Goal: Task Accomplishment & Management: Use online tool/utility

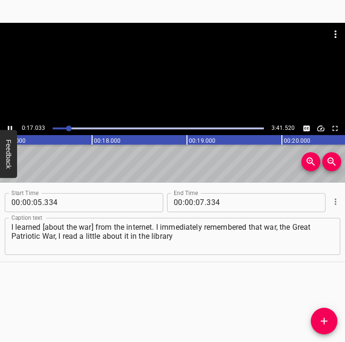
click at [8, 126] on icon "Play/Pause" at bounding box center [10, 127] width 4 height 5
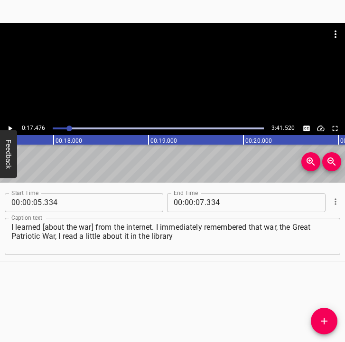
scroll to position [0, 1661]
click at [196, 201] on input "number" at bounding box center [200, 202] width 9 height 19
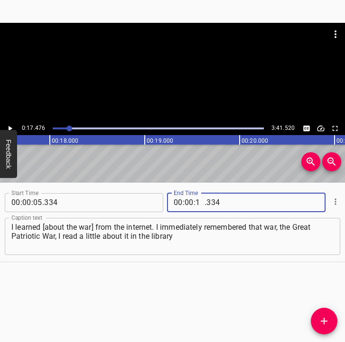
type input "17"
type input "476"
click at [319, 319] on icon "Add Cue" at bounding box center [324, 320] width 11 height 11
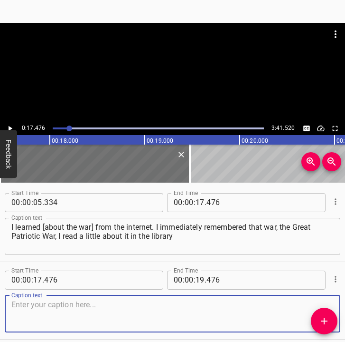
scroll to position [40, 0]
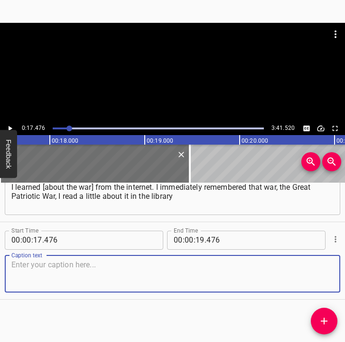
drag, startPoint x: 320, startPoint y: 273, endPoint x: 341, endPoint y: 253, distance: 28.9
click at [320, 272] on textarea at bounding box center [172, 273] width 323 height 27
click at [41, 283] on textarea at bounding box center [172, 273] width 323 height 27
paste textarea "and read it before. I thought they would even come here. It's scary, first of a…"
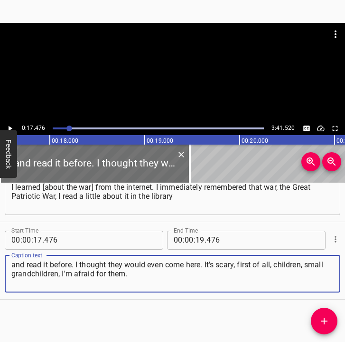
type textarea "and read it before. I thought they would even come here. It's scary, first of a…"
click at [11, 126] on icon "Play/Pause" at bounding box center [10, 128] width 9 height 9
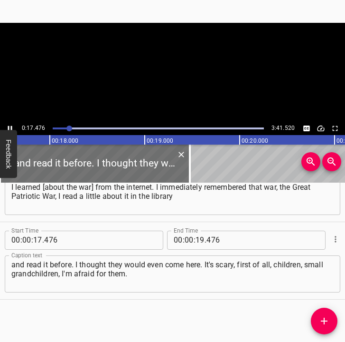
scroll to position [0, 1664]
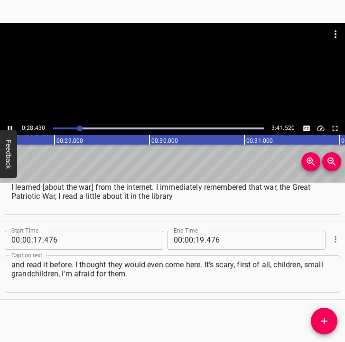
click at [6, 125] on icon "Play/Pause" at bounding box center [10, 128] width 9 height 9
click at [198, 240] on input "number" at bounding box center [200, 239] width 9 height 19
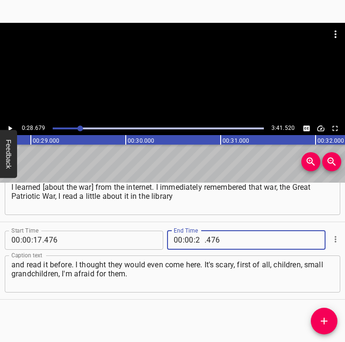
type input "28"
type input "679"
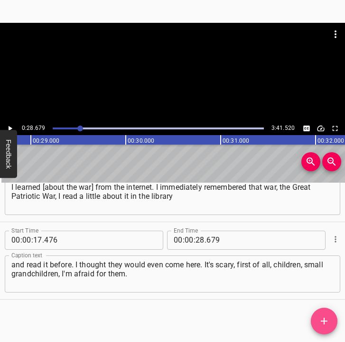
click at [325, 317] on icon "Add Cue" at bounding box center [324, 320] width 7 height 7
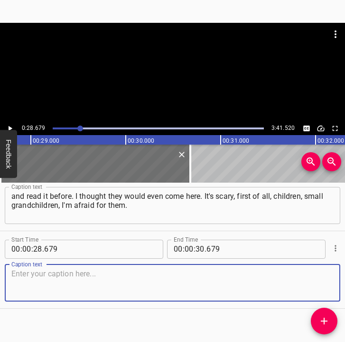
scroll to position [117, 0]
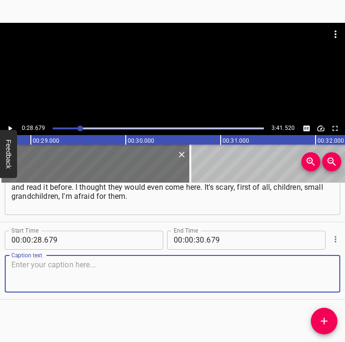
drag, startPoint x: 316, startPoint y: 272, endPoint x: 345, endPoint y: 256, distance: 33.4
click at [337, 260] on div "Start Time 00 : 00 : 28 . 679 Start Time End Time 00 : 00 : 30 . 679 End Time C…" at bounding box center [172, 260] width 345 height 77
click at [35, 273] on textarea at bounding box center [172, 273] width 323 height 27
paste textarea "We have already lived a little, and they are still very young. We know what cru…"
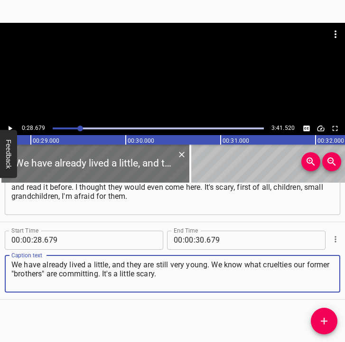
type textarea "We have already lived a little, and they are still very young. We know what cru…"
click at [9, 124] on icon "Play/Pause" at bounding box center [10, 128] width 9 height 9
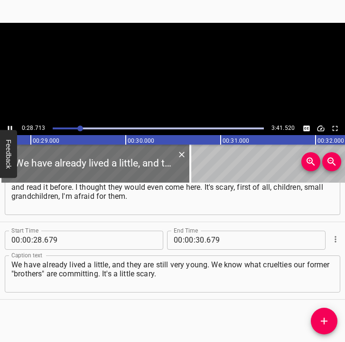
scroll to position [0, 2729]
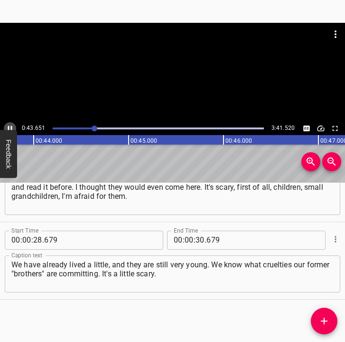
click at [9, 126] on icon "Play/Pause" at bounding box center [10, 127] width 4 height 5
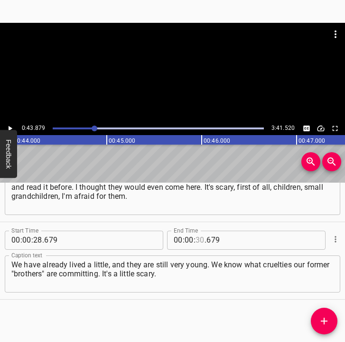
click at [197, 238] on input "number" at bounding box center [200, 239] width 9 height 19
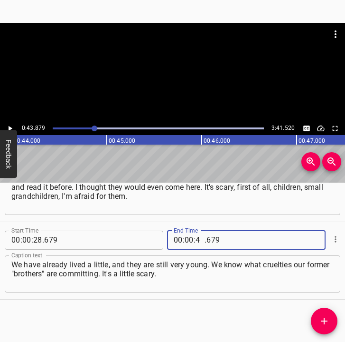
type input "43"
type input "879"
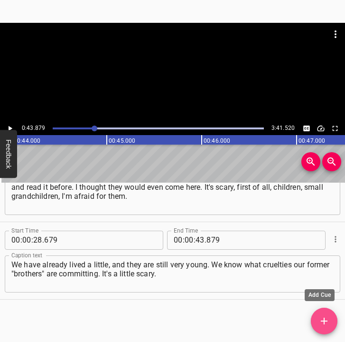
click at [328, 317] on icon "Add Cue" at bounding box center [324, 320] width 11 height 11
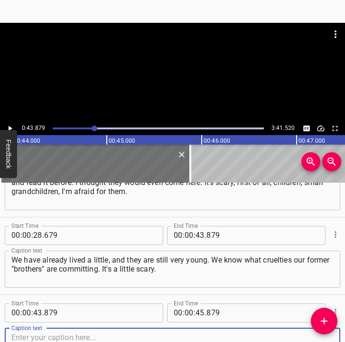
scroll to position [195, 0]
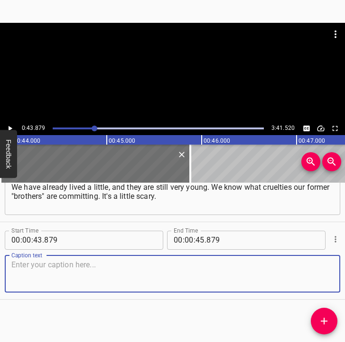
drag, startPoint x: 317, startPoint y: 272, endPoint x: 326, endPoint y: 268, distance: 10.4
click at [326, 268] on div "Caption text" at bounding box center [173, 273] width 336 height 37
click at [63, 277] on textarea at bounding box center [172, 273] width 323 height 27
paste textarea "They never left us behind. This war has been going on for 2000 years, they are …"
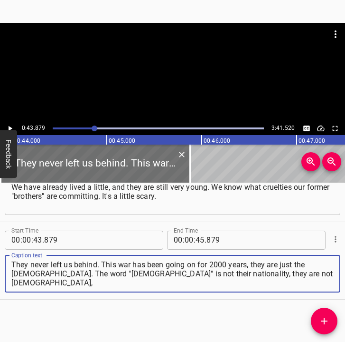
drag, startPoint x: 291, startPoint y: 279, endPoint x: 3, endPoint y: 269, distance: 288.1
click at [3, 269] on div "Start Time 00 : 00 : 43 . 879 Start Time End Time 00 : 00 : 45 . 879 End Time C…" at bounding box center [172, 260] width 345 height 77
click at [189, 275] on textarea "They never left us behind. This war has been going on for 2000 years, they are …" at bounding box center [172, 273] width 323 height 27
type textarea "They neMongol-Tatars. The word "[DEMOGRAPHIC_DATA]" is not their nationality, t…"
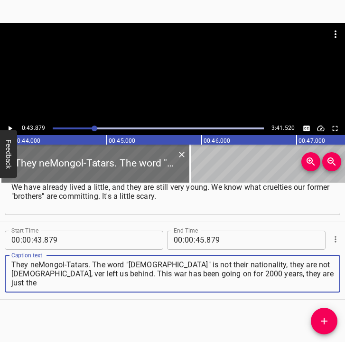
drag, startPoint x: 13, startPoint y: 266, endPoint x: 282, endPoint y: 275, distance: 269.1
click at [282, 275] on textarea "They neMongol-Tatars. The word "[DEMOGRAPHIC_DATA]" is not their nationality, t…" at bounding box center [172, 273] width 323 height 27
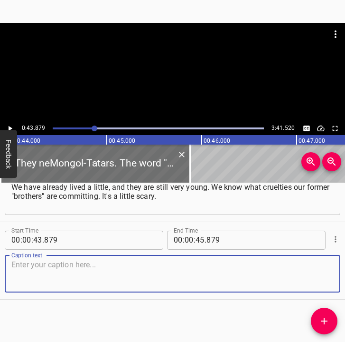
paste textarea "They never left us behind. This war has been going on for 2000 years, they are …"
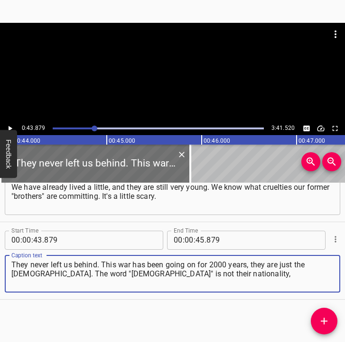
type textarea "They never left us behind. This war has been going on for 2000 years, they are …"
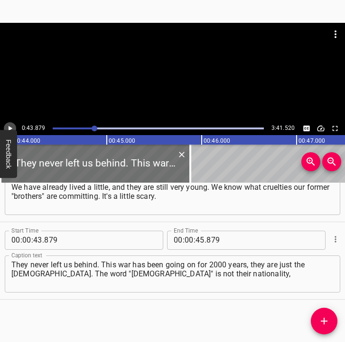
click at [9, 126] on icon "Play/Pause" at bounding box center [11, 127] width 4 height 5
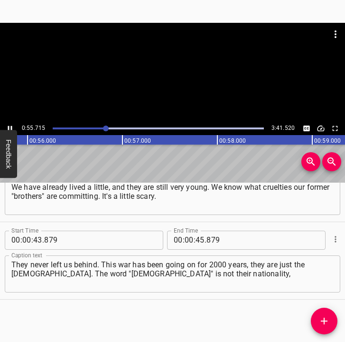
click at [8, 126] on icon "Play/Pause" at bounding box center [10, 127] width 4 height 5
click at [198, 237] on input "number" at bounding box center [200, 239] width 9 height 19
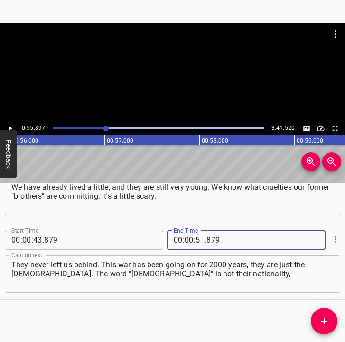
type input "55"
type input "897"
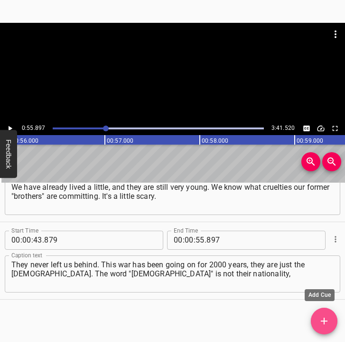
click at [327, 318] on icon "Add Cue" at bounding box center [324, 320] width 11 height 11
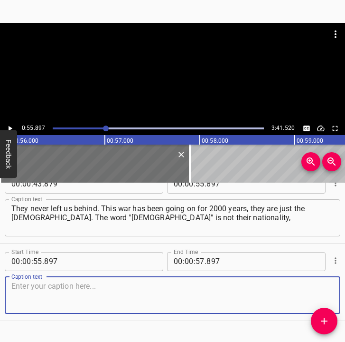
scroll to position [272, 0]
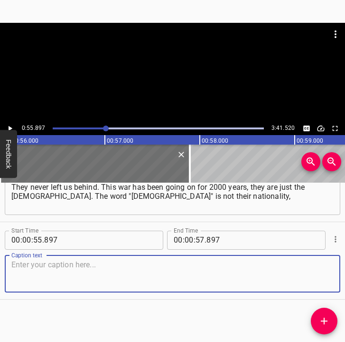
drag, startPoint x: 319, startPoint y: 280, endPoint x: 342, endPoint y: 269, distance: 25.5
click at [332, 273] on div "Caption text" at bounding box center [173, 273] width 336 height 37
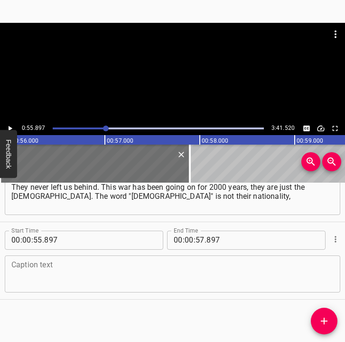
drag, startPoint x: 47, startPoint y: 272, endPoint x: 43, endPoint y: 264, distance: 8.7
click at [43, 269] on textarea at bounding box center [172, 273] width 323 height 27
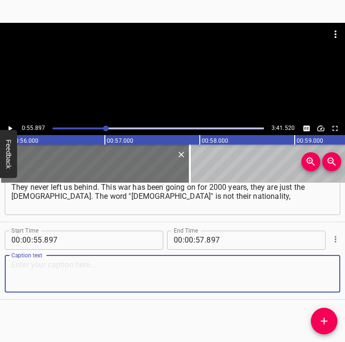
paste textarea "they are not [DEMOGRAPHIC_DATA], we are [DEMOGRAPHIC_DATA] [of Kyivan Rus], and…"
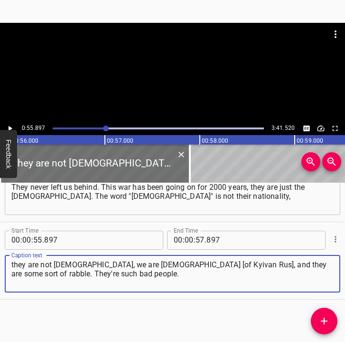
type textarea "they are not [DEMOGRAPHIC_DATA], we are [DEMOGRAPHIC_DATA] [of Kyivan Rus], and…"
click at [10, 127] on icon "Play/Pause" at bounding box center [11, 127] width 4 height 5
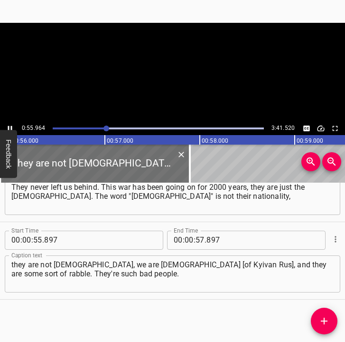
scroll to position [0, 5318]
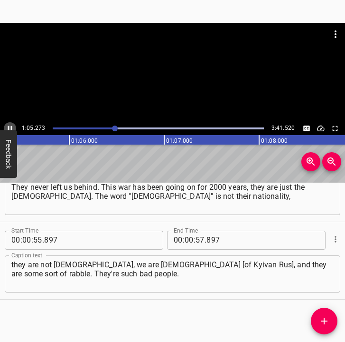
click at [9, 125] on icon "Play/Pause" at bounding box center [10, 128] width 9 height 9
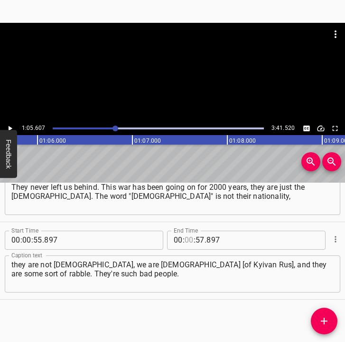
click at [187, 240] on input "number" at bounding box center [189, 239] width 9 height 19
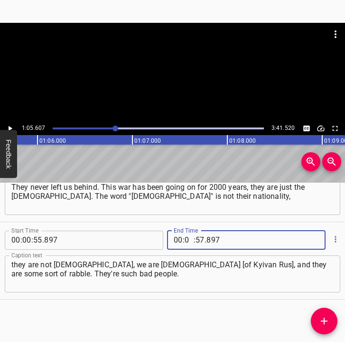
type input "01"
type input "05"
type input "607"
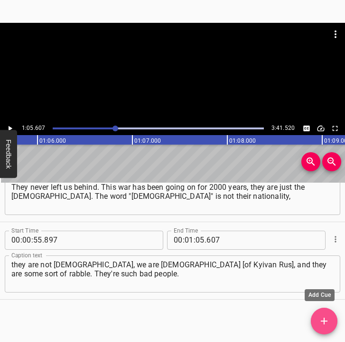
click at [329, 320] on icon "Add Cue" at bounding box center [324, 320] width 11 height 11
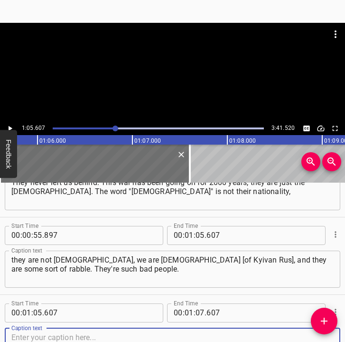
scroll to position [350, 0]
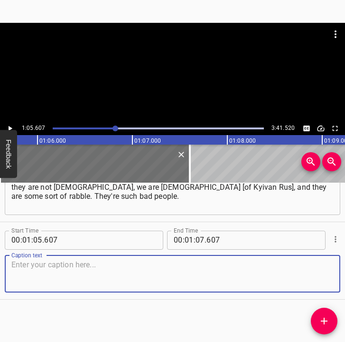
click at [345, 267] on html "Caption Editor Batch Transcribe Login Sign Up Privacy Contact 1:05.607 3:41.520…" at bounding box center [172, 171] width 345 height 342
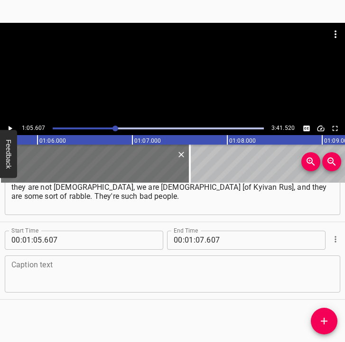
click at [57, 281] on textarea at bounding box center [172, 273] width 323 height 27
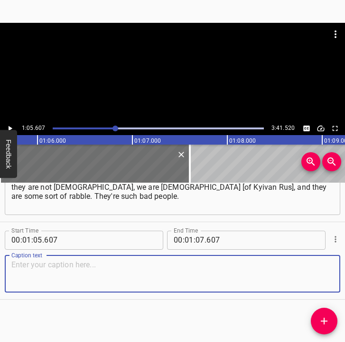
paste textarea "There are a few less of us, whatever may be. Now there is a war of drones, that…"
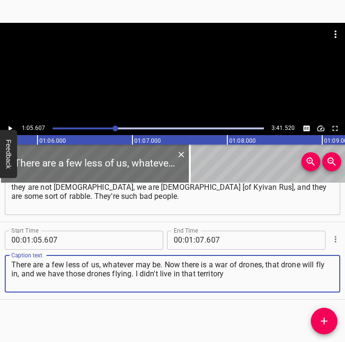
type textarea "There are a few less of us, whatever may be. Now there is a war of drones, that…"
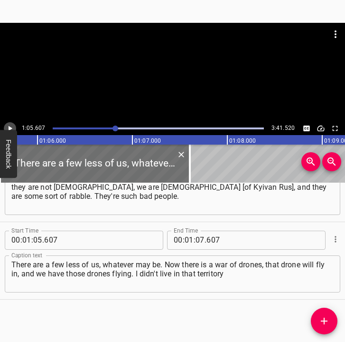
click at [9, 126] on icon "Play/Pause" at bounding box center [11, 127] width 4 height 5
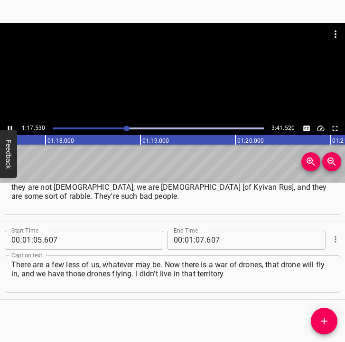
click at [11, 125] on icon "Play/Pause" at bounding box center [10, 128] width 9 height 9
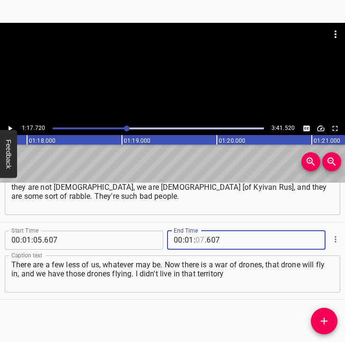
click at [196, 241] on input "number" at bounding box center [200, 239] width 9 height 19
type input "17"
type input "720"
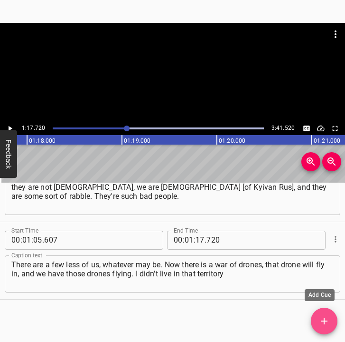
click at [321, 320] on icon "Add Cue" at bounding box center [324, 320] width 11 height 11
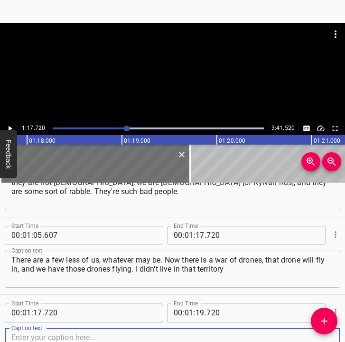
scroll to position [427, 0]
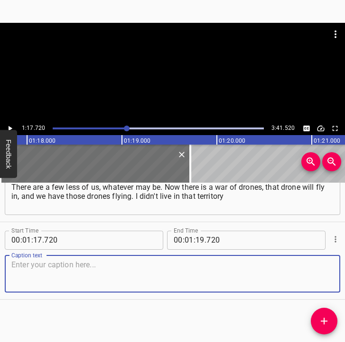
drag, startPoint x: 324, startPoint y: 279, endPoint x: 357, endPoint y: 268, distance: 35.2
click at [345, 268] on html "Caption Editor Batch Transcribe Login Sign Up Privacy Contact 1:17.720 3:41.520…" at bounding box center [172, 171] width 345 height 342
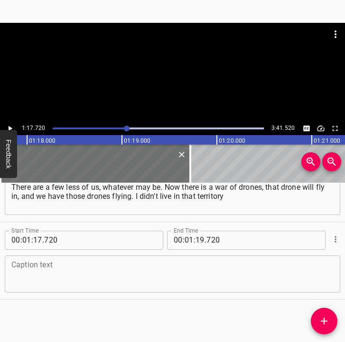
click at [67, 271] on textarea at bounding box center [172, 273] width 323 height 27
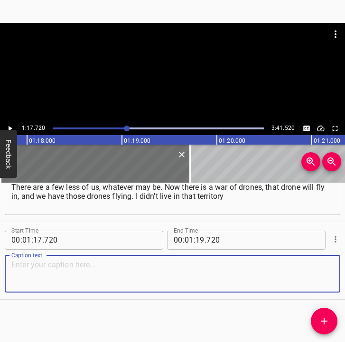
paste textarea "and I can't explain to you how very scary it is. But there is excitement, anxie…"
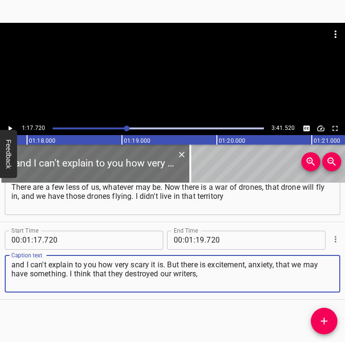
type textarea "and I can't explain to you how very scary it is. But there is excitement, anxie…"
click at [10, 124] on icon "Play/Pause" at bounding box center [10, 128] width 9 height 9
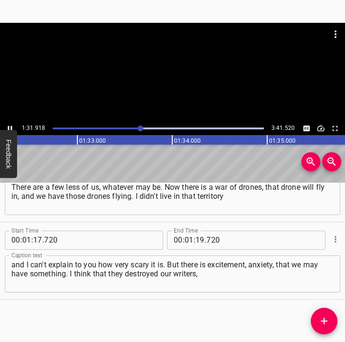
click at [8, 126] on icon "Play/Pause" at bounding box center [10, 127] width 4 height 5
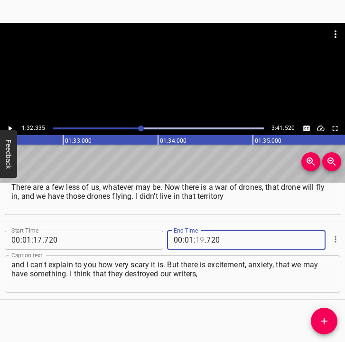
click at [198, 240] on input "number" at bounding box center [200, 239] width 9 height 19
type input "32"
type input "335"
click at [325, 314] on button "Add Cue" at bounding box center [324, 320] width 27 height 27
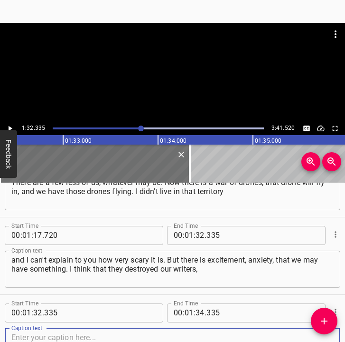
scroll to position [505, 0]
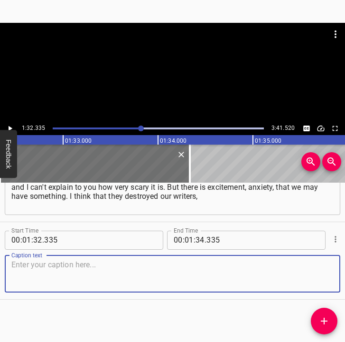
click at [319, 279] on textarea at bounding box center [172, 273] width 323 height 27
click at [69, 262] on textarea at bounding box center [172, 273] width 323 height 27
paste textarea "all cultural workers, all those who brought Ukrainian culture into the world. I…"
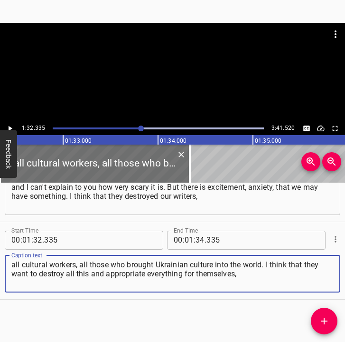
type textarea "all cultural workers, all those who brought Ukrainian culture into the world. I…"
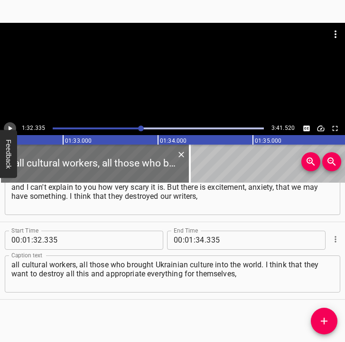
click at [10, 125] on icon "Play/Pause" at bounding box center [10, 128] width 9 height 9
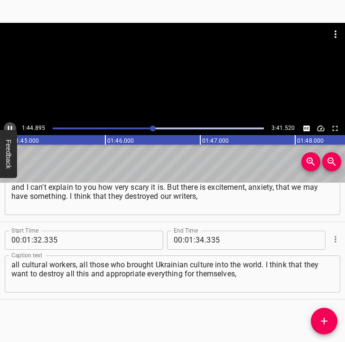
click at [10, 126] on icon "Play/Pause" at bounding box center [10, 128] width 9 height 9
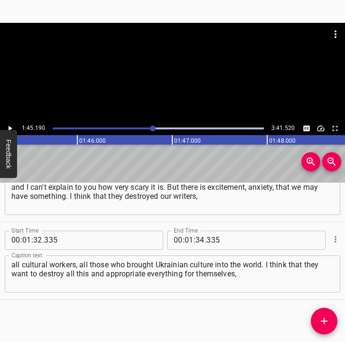
click at [8, 125] on icon "Play/Pause" at bounding box center [10, 128] width 9 height 9
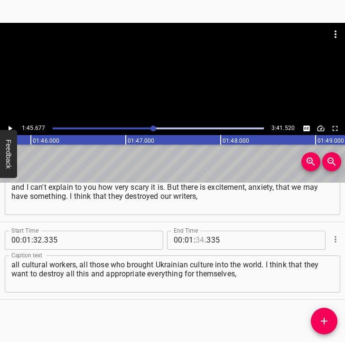
click at [196, 238] on input "number" at bounding box center [200, 239] width 9 height 19
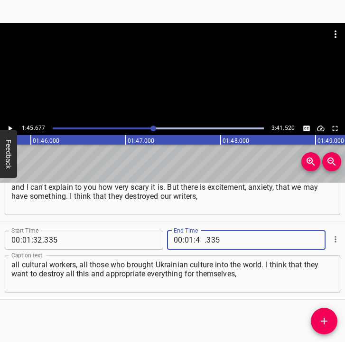
type input "45"
type input "677"
click at [325, 321] on icon "Add Cue" at bounding box center [324, 320] width 7 height 7
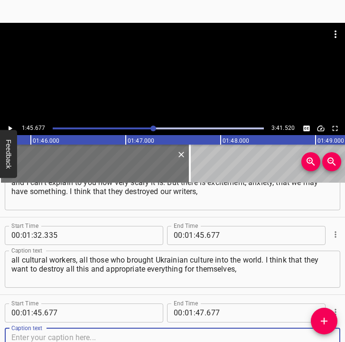
scroll to position [582, 0]
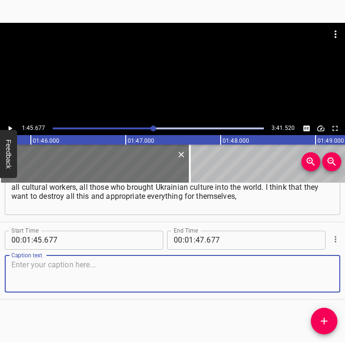
drag, startPoint x: 314, startPoint y: 283, endPoint x: 331, endPoint y: 277, distance: 17.9
click at [319, 281] on textarea at bounding box center [172, 273] width 323 height 27
click at [101, 278] on textarea at bounding box center [172, 273] width 323 height 27
paste textarea "that it is theirs, that it is them, and not us, and there are no such people an…"
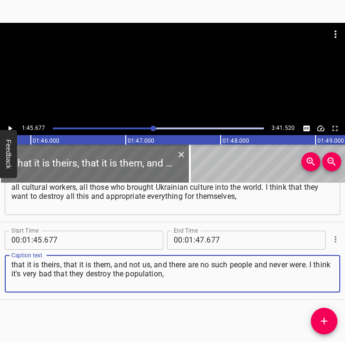
type textarea "that it is theirs, that it is them, and not us, and there are no such people an…"
click at [10, 126] on icon "Play/Pause" at bounding box center [10, 128] width 9 height 9
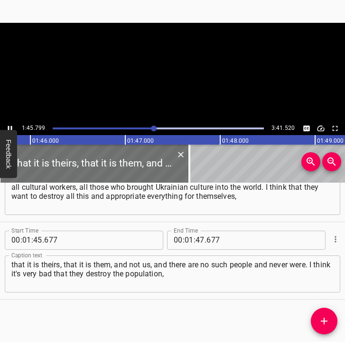
scroll to position [0, 10055]
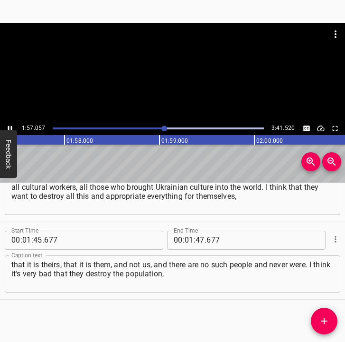
click at [11, 126] on icon "Play/Pause" at bounding box center [10, 127] width 4 height 5
click at [11, 126] on icon "Play/Pause" at bounding box center [10, 128] width 9 height 9
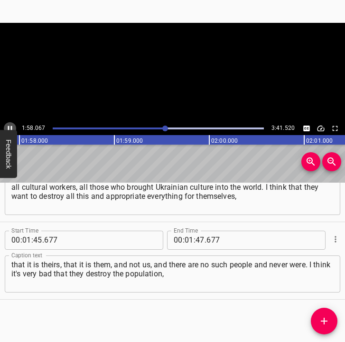
click at [11, 126] on icon "Play/Pause" at bounding box center [10, 127] width 4 height 5
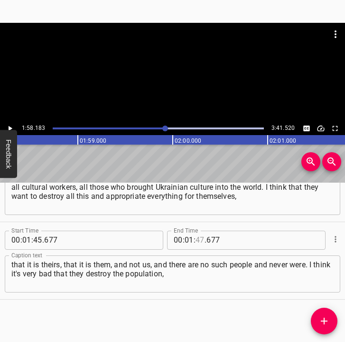
click at [196, 242] on input "number" at bounding box center [200, 239] width 9 height 19
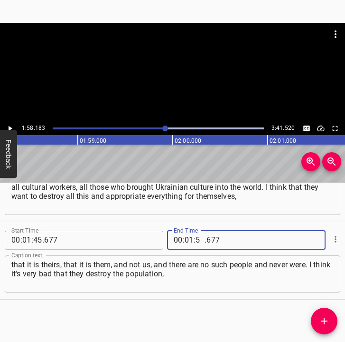
type input "58"
type input "183"
click at [326, 316] on icon "Add Cue" at bounding box center [324, 320] width 11 height 11
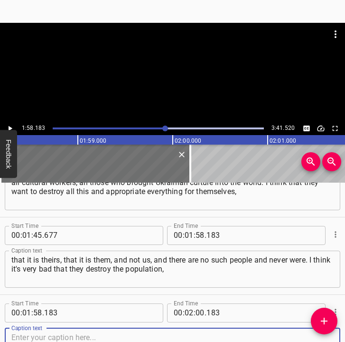
scroll to position [660, 0]
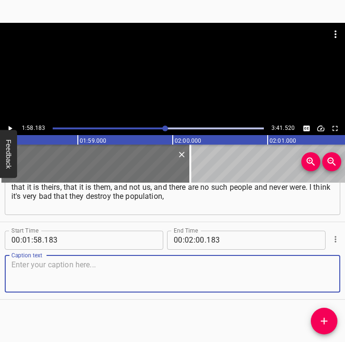
drag, startPoint x: 319, startPoint y: 281, endPoint x: 328, endPoint y: 276, distance: 10.0
click at [325, 278] on textarea at bounding box center [172, 273] width 323 height 27
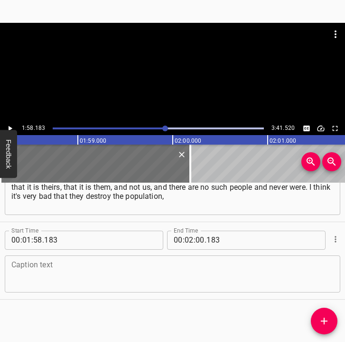
click at [36, 273] on textarea at bounding box center [172, 273] width 323 height 27
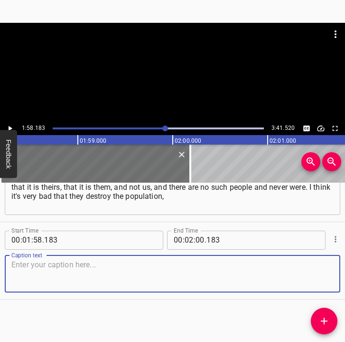
paste textarea "they don't need people, why do they need them? If they needed people, they woul…"
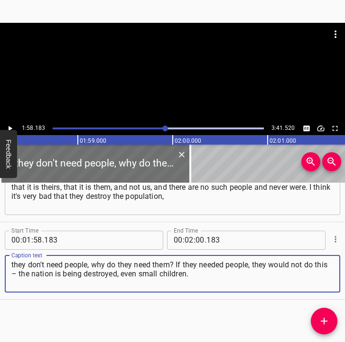
type textarea "they don't need people, why do they need them? If they needed people, they woul…"
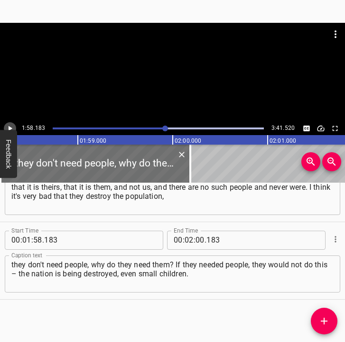
click at [11, 126] on icon "Play/Pause" at bounding box center [10, 128] width 9 height 9
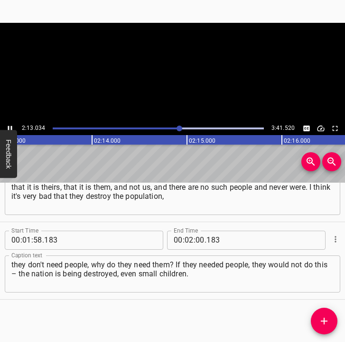
click at [8, 126] on icon "Play/Pause" at bounding box center [10, 128] width 9 height 9
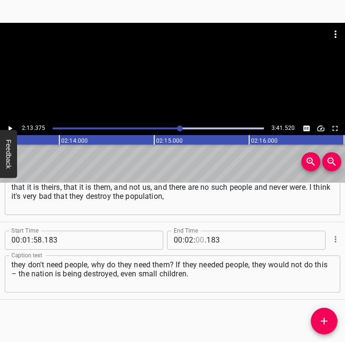
click at [198, 243] on input "number" at bounding box center [200, 239] width 9 height 19
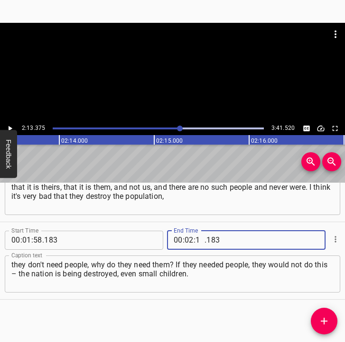
type input "13"
type input "375"
click at [327, 321] on icon "Add Cue" at bounding box center [324, 320] width 7 height 7
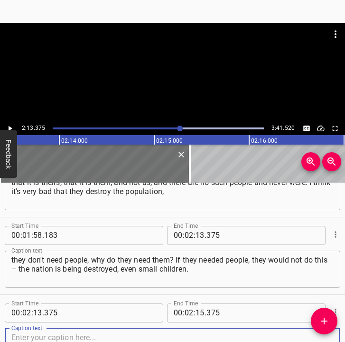
scroll to position [737, 0]
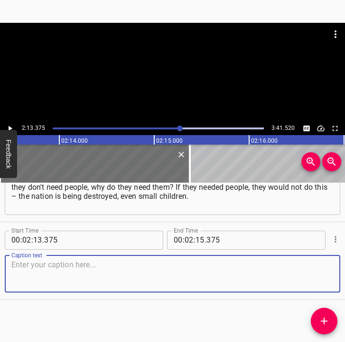
drag, startPoint x: 319, startPoint y: 281, endPoint x: 337, endPoint y: 274, distance: 19.4
click at [337, 274] on div "Start Time 00 : 02 : 13 . 375 Start Time End Time 00 : 02 : 15 . 375 End Time C…" at bounding box center [172, 260] width 345 height 77
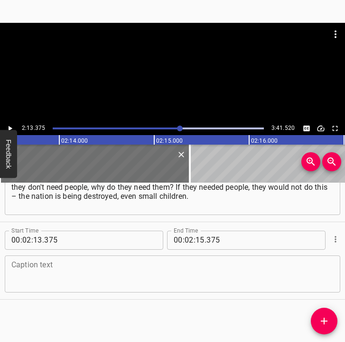
click at [48, 276] on textarea at bounding box center [172, 273] width 323 height 27
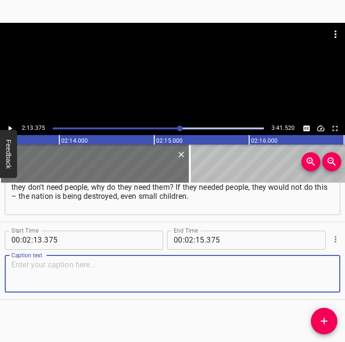
paste textarea "They took teenagers from the occupied territories, teach them and turn them aga…"
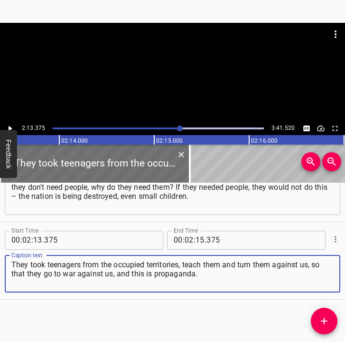
type textarea "They took teenagers from the occupied territories, teach them and turn them aga…"
click at [11, 126] on icon "Play/Pause" at bounding box center [10, 128] width 9 height 9
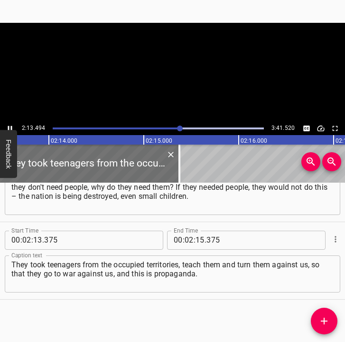
scroll to position [0, 12712]
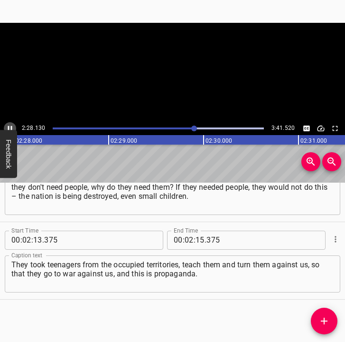
click at [10, 127] on icon "Play/Pause" at bounding box center [10, 128] width 9 height 9
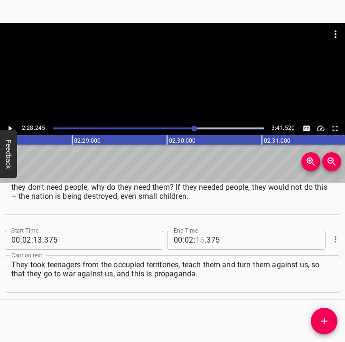
click at [199, 239] on input "number" at bounding box center [200, 239] width 9 height 19
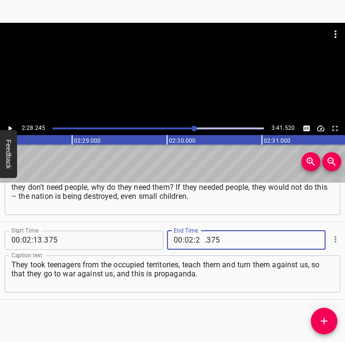
type input "28"
type input "245"
click at [326, 318] on icon "Add Cue" at bounding box center [324, 320] width 11 height 11
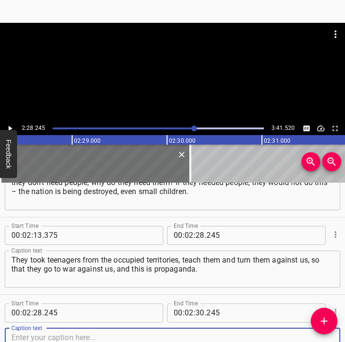
scroll to position [814, 0]
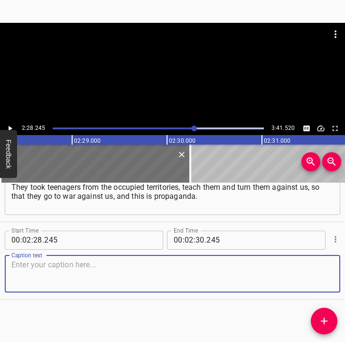
drag, startPoint x: 324, startPoint y: 279, endPoint x: 342, endPoint y: 277, distance: 17.8
click at [326, 278] on div "Caption text" at bounding box center [173, 273] width 336 height 37
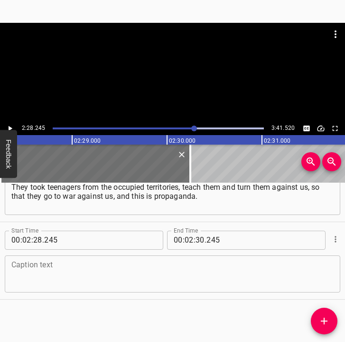
click at [37, 278] on textarea at bounding box center [172, 273] width 323 height 27
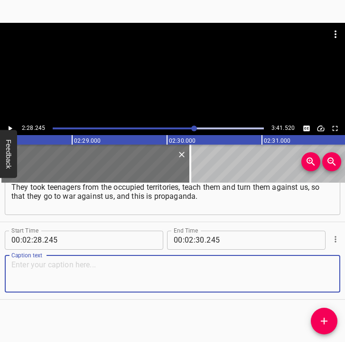
paste textarea ""Friendly relations". We all helped. Who cooked food, went caroling, they gave …"
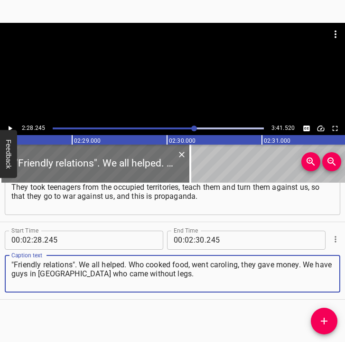
type textarea ""Friendly relations". We all helped. Who cooked food, went caroling, they gave …"
click at [10, 127] on icon "Play/Pause" at bounding box center [11, 127] width 4 height 5
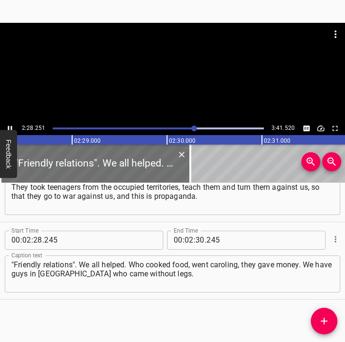
scroll to position [0, 14090]
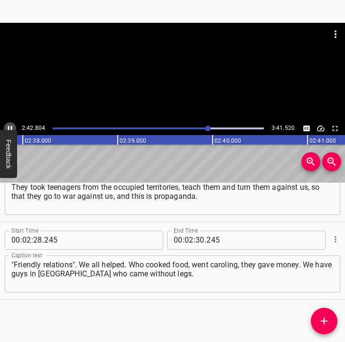
click at [8, 124] on icon "Play/Pause" at bounding box center [10, 128] width 9 height 9
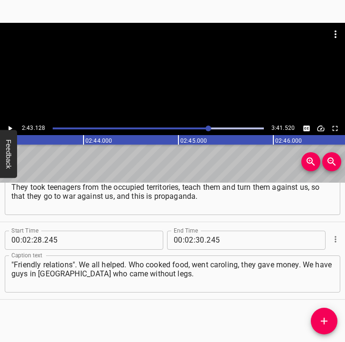
scroll to position [0, 15503]
click at [196, 240] on input "number" at bounding box center [200, 239] width 9 height 19
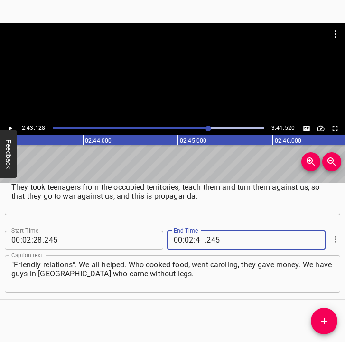
type input "43"
type input "128"
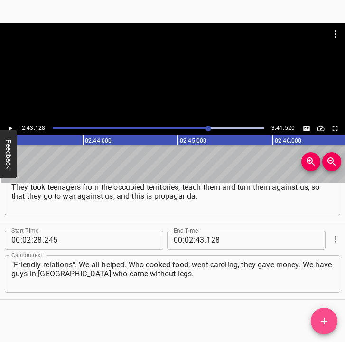
click at [324, 326] on icon "Add Cue" at bounding box center [324, 320] width 11 height 11
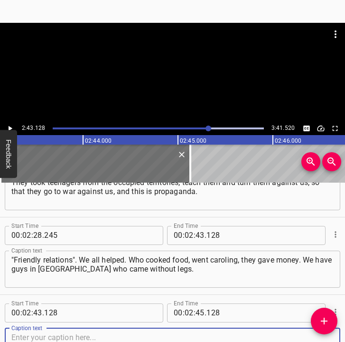
scroll to position [892, 0]
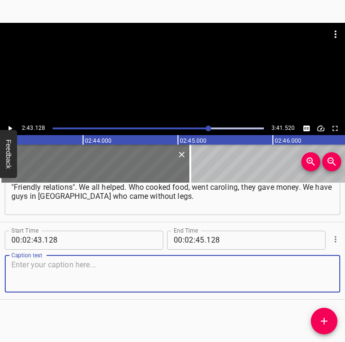
click at [319, 272] on textarea at bounding box center [172, 273] width 323 height 27
click at [20, 265] on textarea at bounding box center [172, 273] width 323 height 27
paste textarea "They caroled and people gave them money for prosthetics. We lived well with the…"
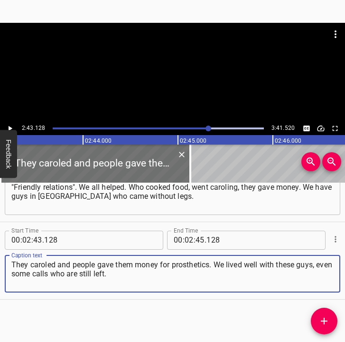
type textarea "They caroled and people gave them money for prosthetics. We lived well with the…"
click at [8, 126] on icon "Play/Pause" at bounding box center [10, 128] width 9 height 9
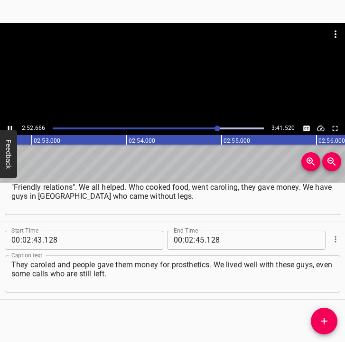
click at [10, 125] on icon "Play/Pause" at bounding box center [10, 128] width 9 height 9
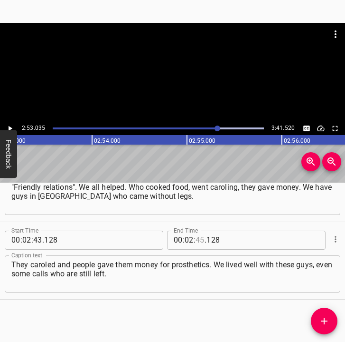
click at [196, 240] on input "number" at bounding box center [200, 239] width 9 height 19
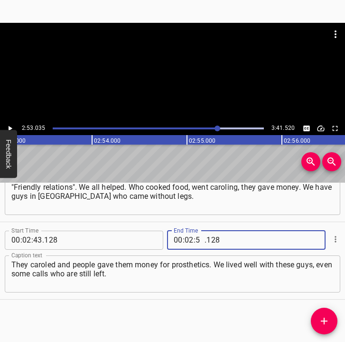
type input "53"
type input "035"
click at [317, 319] on span "Add Cue" at bounding box center [324, 320] width 27 height 11
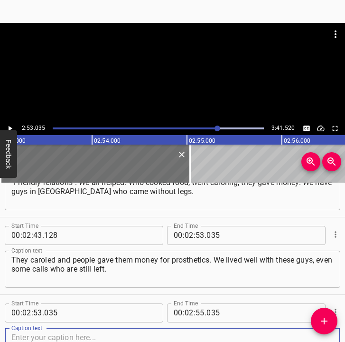
scroll to position [969, 0]
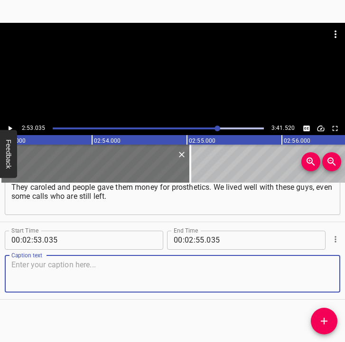
drag, startPoint x: 312, startPoint y: 271, endPoint x: 343, endPoint y: 266, distance: 31.4
click at [331, 267] on div "Caption text" at bounding box center [173, 273] width 336 height 37
click at [42, 278] on textarea at bounding box center [172, 273] width 323 height 27
paste textarea "Mostly there aren't a lot of guys. I asked them: how's it going, or won't they …"
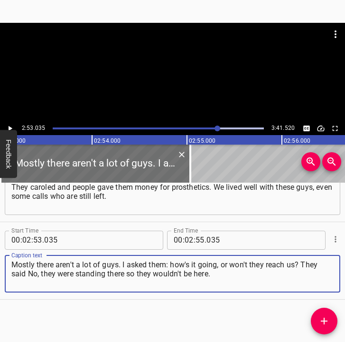
type textarea "Mostly there aren't a lot of guys. I asked them: how's it going, or won't they …"
click at [11, 124] on icon "Play/Pause" at bounding box center [10, 128] width 9 height 9
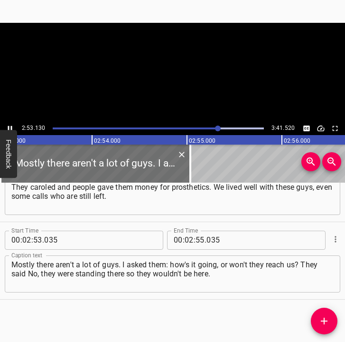
scroll to position [0, 16454]
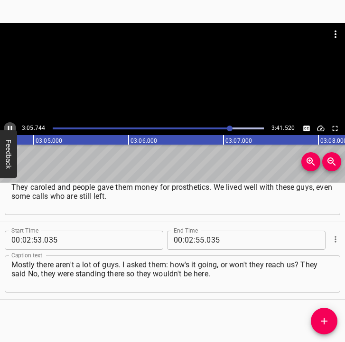
click at [8, 127] on icon "Play/Pause" at bounding box center [10, 127] width 4 height 5
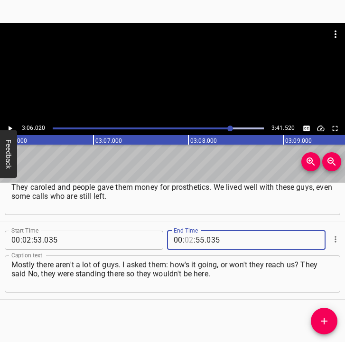
click at [185, 238] on input "number" at bounding box center [189, 239] width 9 height 19
type input "03"
type input "06"
type input "020"
click at [328, 319] on icon "Add Cue" at bounding box center [324, 320] width 11 height 11
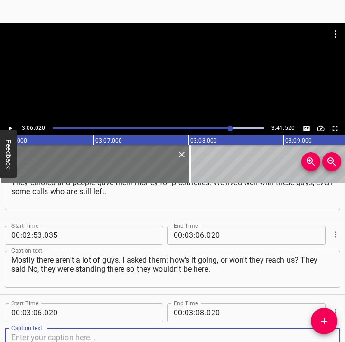
scroll to position [1047, 0]
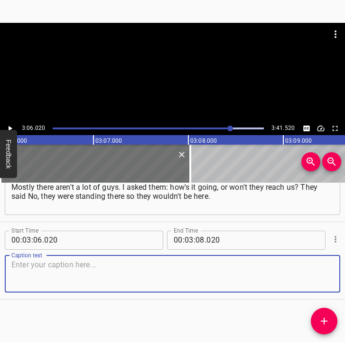
drag, startPoint x: 321, startPoint y: 278, endPoint x: 342, endPoint y: 273, distance: 21.8
click at [342, 273] on div "Start Time 00 : 00 : 05 . 334 Start Time End Time 00 : 00 : 17 . 476 End Time C…" at bounding box center [172, 262] width 345 height 160
click at [222, 264] on textarea at bounding box center [172, 273] width 323 height 27
paste textarea "Mostly I ask about it. Once he speaks, it means that he is alive and well, ever…"
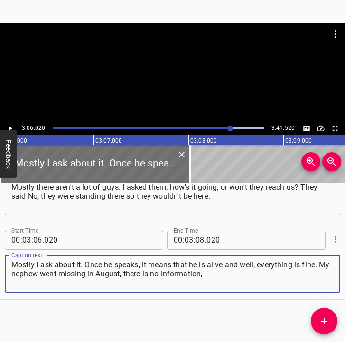
type textarea "Mostly I ask about it. Once he speaks, it means that he is alive and well, ever…"
click at [13, 125] on icon "Play/Pause" at bounding box center [10, 128] width 9 height 9
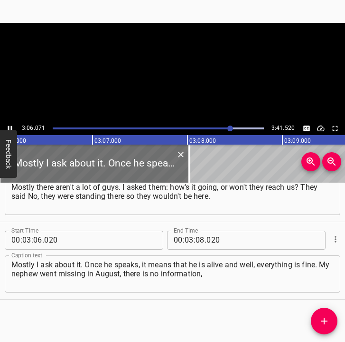
scroll to position [0, 17684]
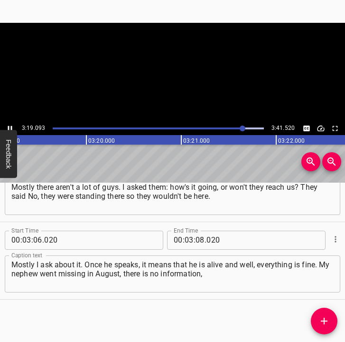
click at [9, 127] on icon "Play/Pause" at bounding box center [10, 127] width 4 height 5
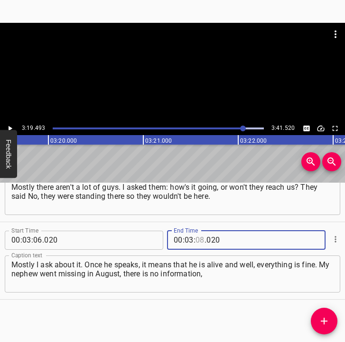
click at [196, 240] on input "number" at bounding box center [200, 239] width 9 height 19
type input "19"
type input "493"
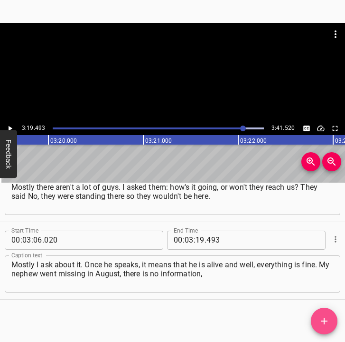
click at [324, 316] on icon "Add Cue" at bounding box center [324, 320] width 11 height 11
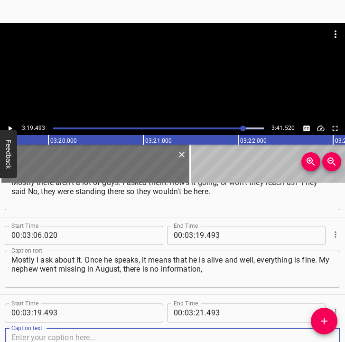
scroll to position [1124, 0]
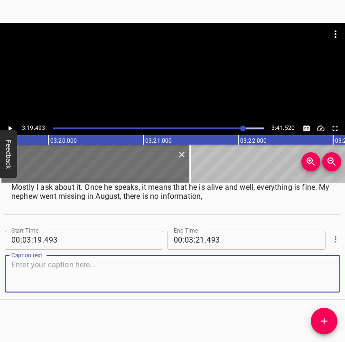
drag, startPoint x: 320, startPoint y: 281, endPoint x: 342, endPoint y: 277, distance: 22.4
click at [336, 277] on div "Start Time 00 : 03 : 19 . 493 Start Time End Time 00 : 03 : 21 . 493 End Time C…" at bounding box center [172, 260] width 345 height 77
click at [97, 271] on textarea at bounding box center [172, 273] width 323 height 27
paste textarea "[DEMOGRAPHIC_DATA]. Of course, we are waiting. They are all young people, it is…"
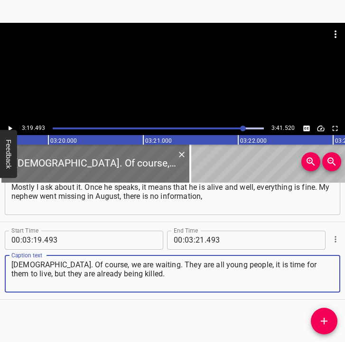
type textarea "[DEMOGRAPHIC_DATA]. Of course, we are waiting. They are all young people, it is…"
click at [196, 238] on input "number" at bounding box center [200, 239] width 9 height 19
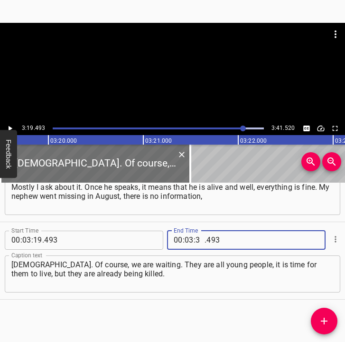
type input "31"
type input "520"
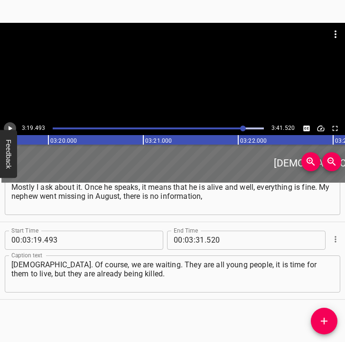
click at [12, 124] on icon "Play/Pause" at bounding box center [10, 128] width 9 height 9
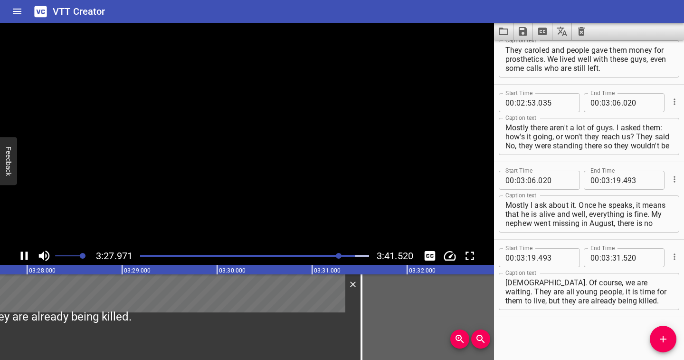
scroll to position [964, 0]
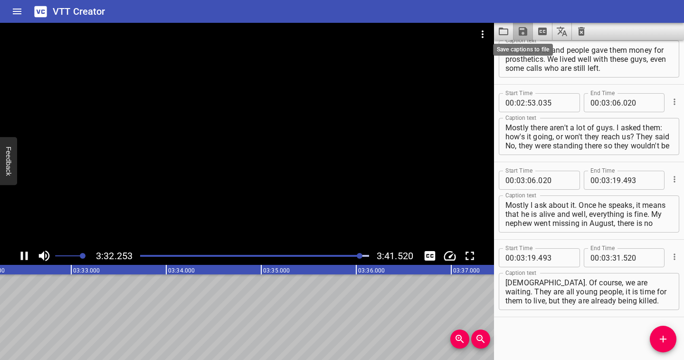
click at [345, 29] on icon "Save captions to file" at bounding box center [522, 31] width 11 height 11
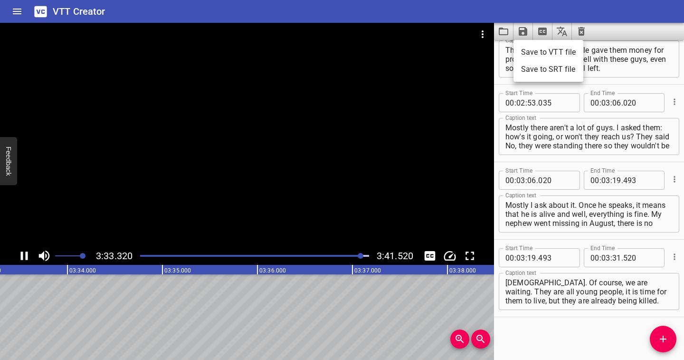
click at [345, 50] on li "Save to VTT file" at bounding box center [549, 52] width 70 height 17
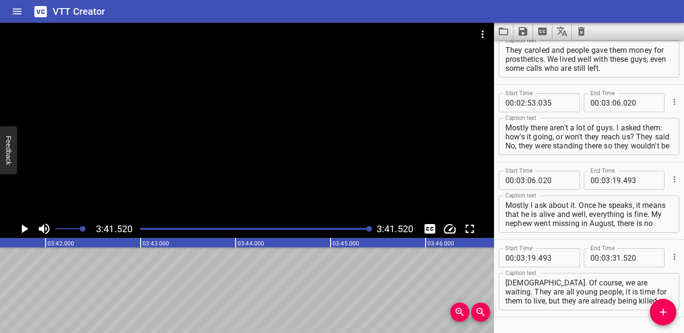
scroll to position [991, 0]
